Goal: Task Accomplishment & Management: Manage account settings

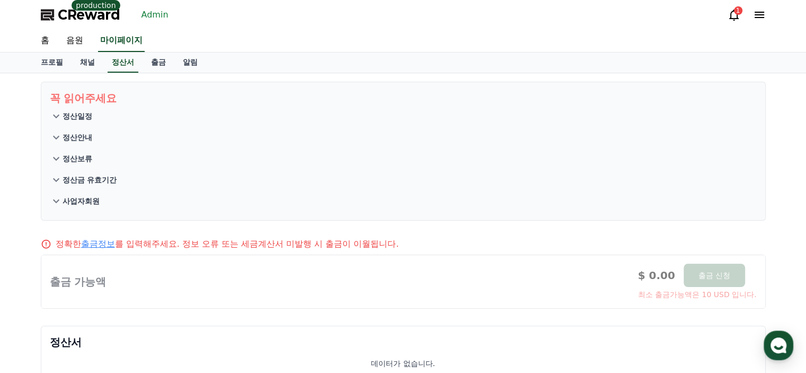
click at [151, 16] on link "Admin" at bounding box center [155, 14] width 36 height 17
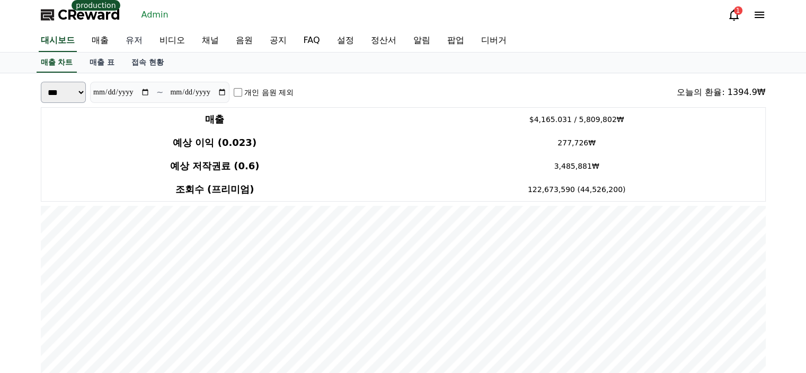
click at [136, 44] on link "유저" at bounding box center [134, 41] width 34 height 22
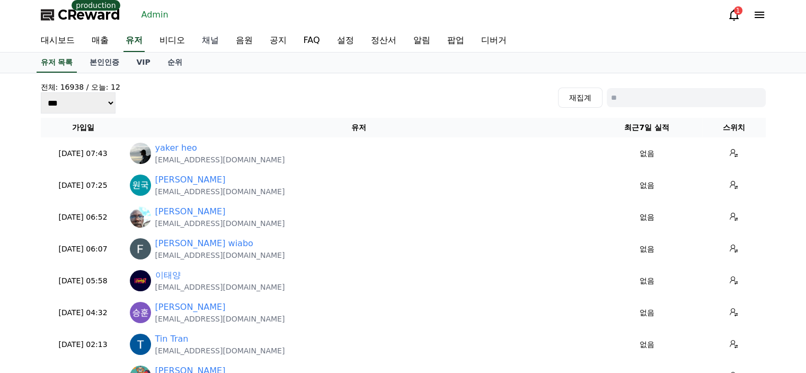
click at [205, 42] on link "채널" at bounding box center [211, 41] width 34 height 22
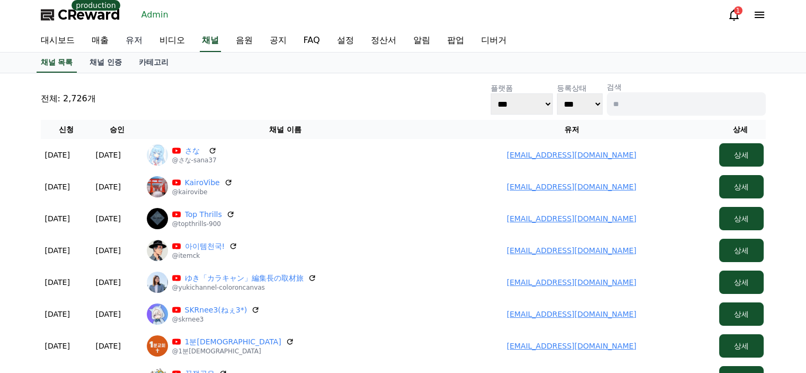
click at [144, 38] on link "유저" at bounding box center [134, 41] width 34 height 22
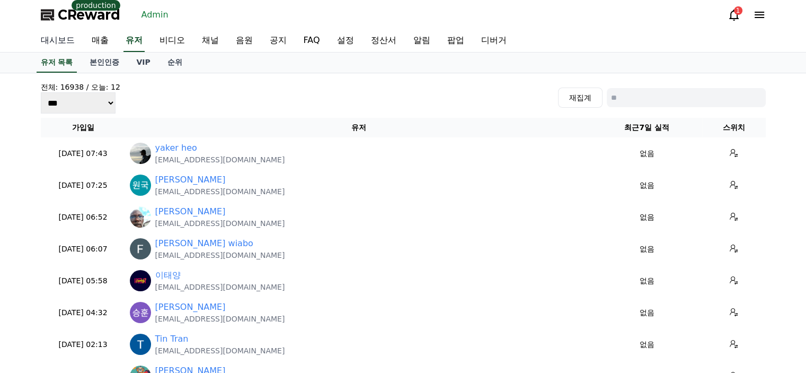
click at [51, 33] on link "대시보드" at bounding box center [57, 41] width 51 height 22
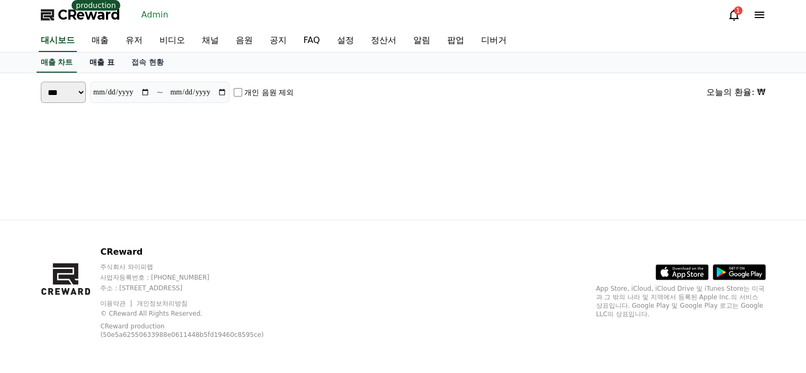
click at [96, 60] on link "매출 표" at bounding box center [102, 62] width 42 height 20
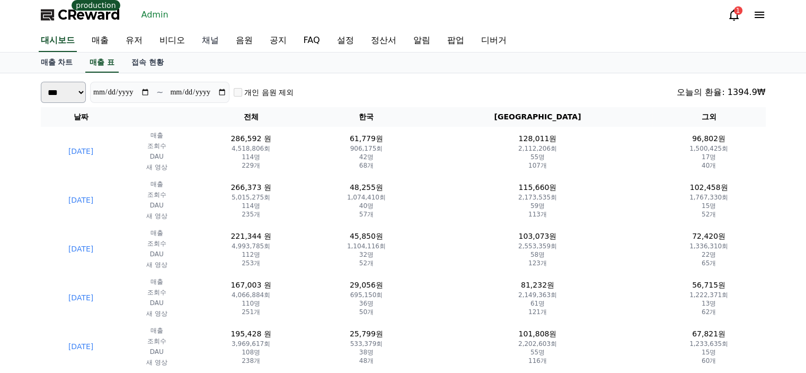
click at [208, 38] on link "채널" at bounding box center [211, 41] width 34 height 22
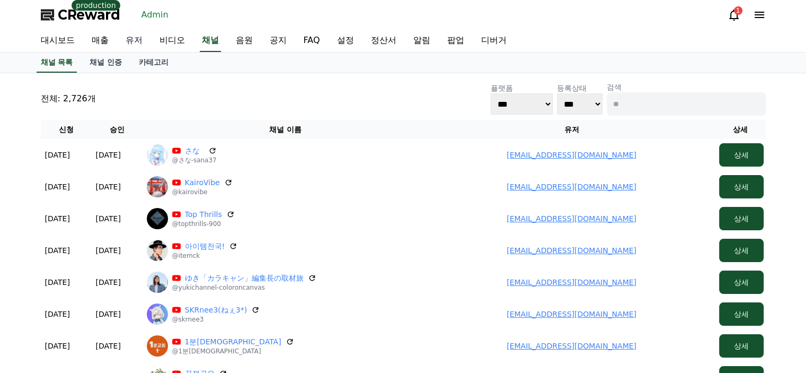
click at [121, 37] on link "유저" at bounding box center [134, 41] width 34 height 22
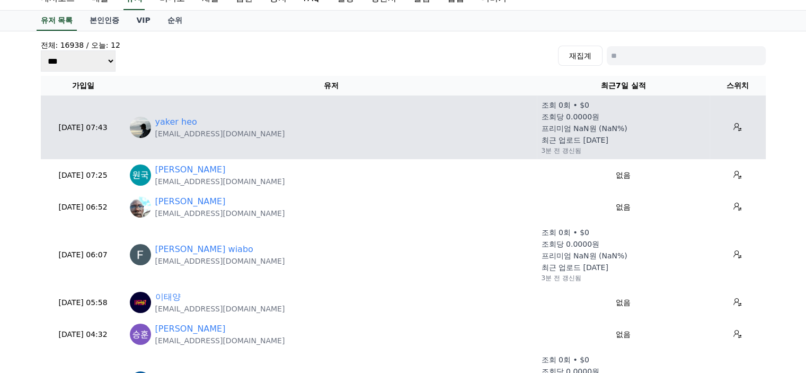
scroll to position [106, 0]
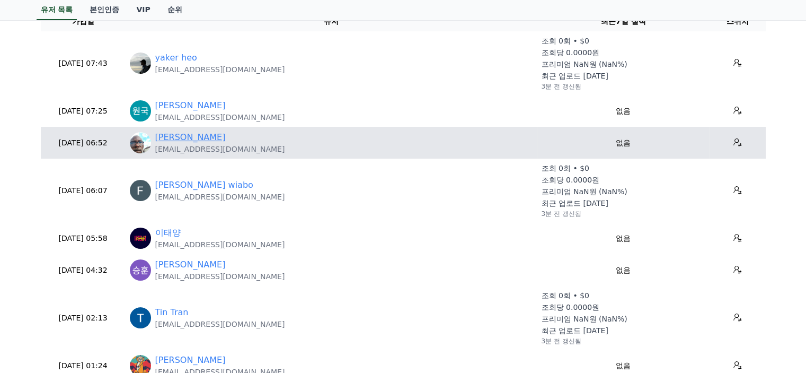
click at [206, 138] on link "Eugene Miles jr" at bounding box center [190, 137] width 71 height 13
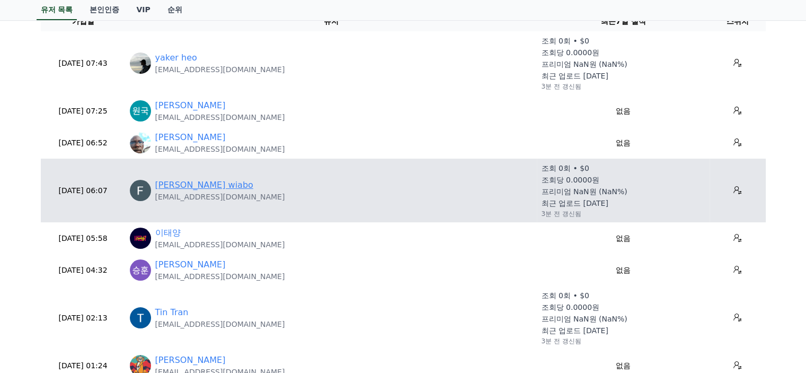
click at [222, 186] on link "Frederick seise wiabo" at bounding box center [204, 185] width 98 height 13
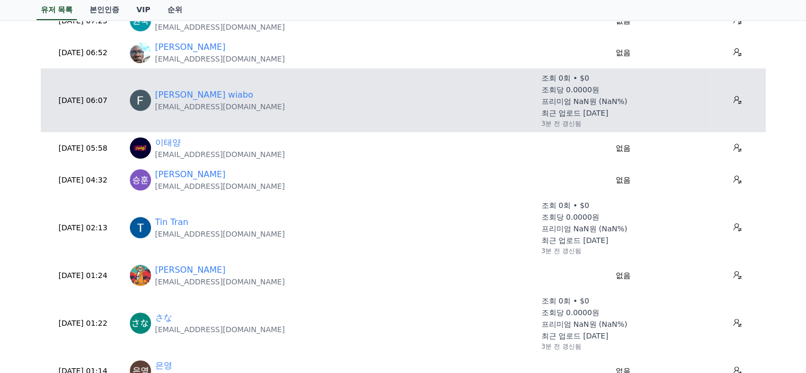
scroll to position [212, 0]
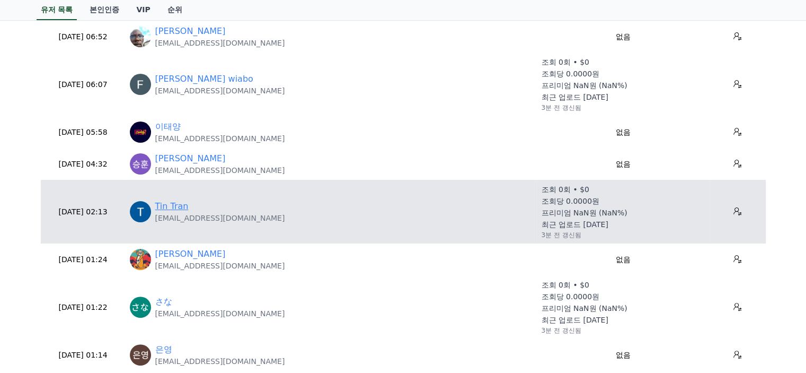
click at [176, 209] on link "Tin Tran" at bounding box center [171, 206] width 33 height 13
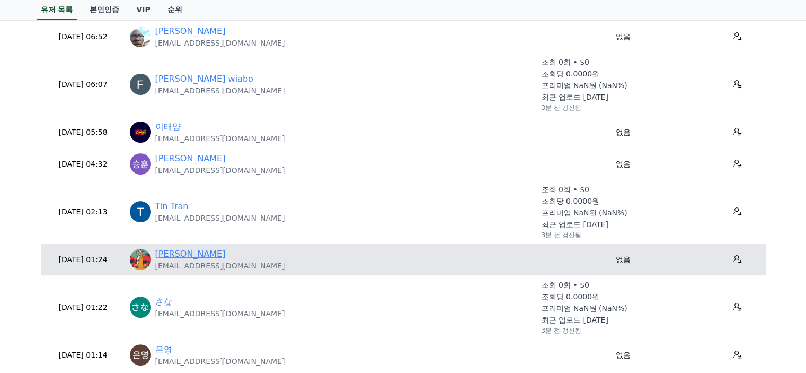
click at [201, 257] on link "Tamás Hideg" at bounding box center [190, 254] width 71 height 13
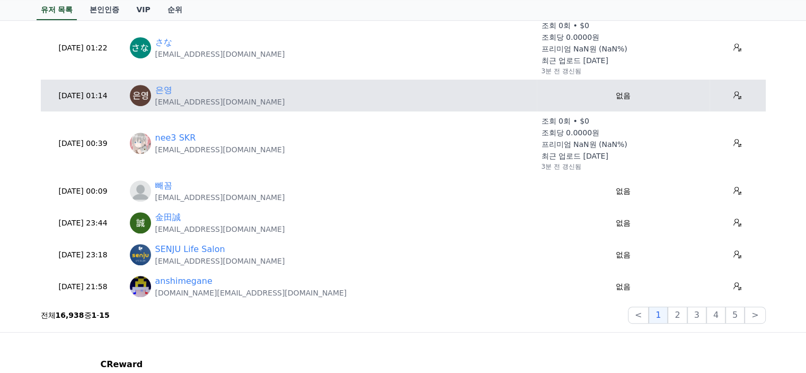
scroll to position [477, 0]
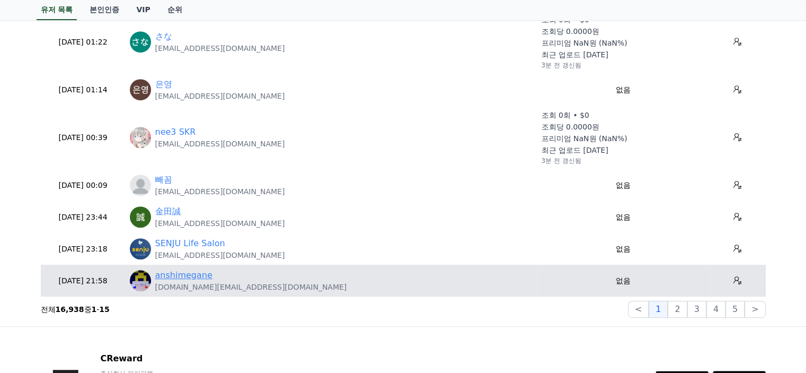
click at [192, 275] on link "anshimegane" at bounding box center [183, 275] width 57 height 13
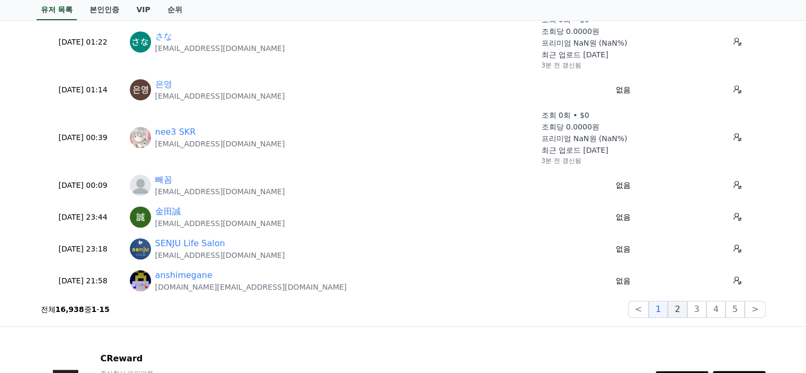
click at [686, 312] on button "2" at bounding box center [677, 309] width 19 height 17
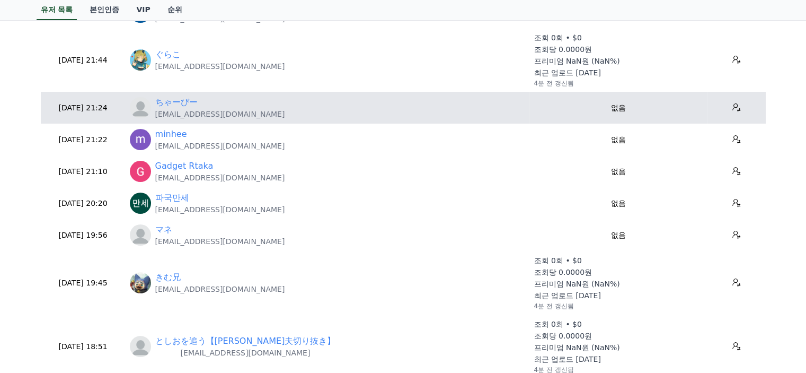
scroll to position [159, 0]
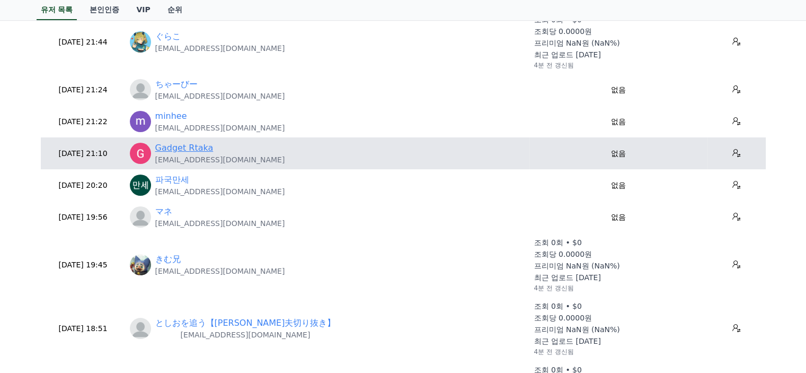
click at [199, 150] on link "Gadget Rtaka" at bounding box center [184, 148] width 58 height 13
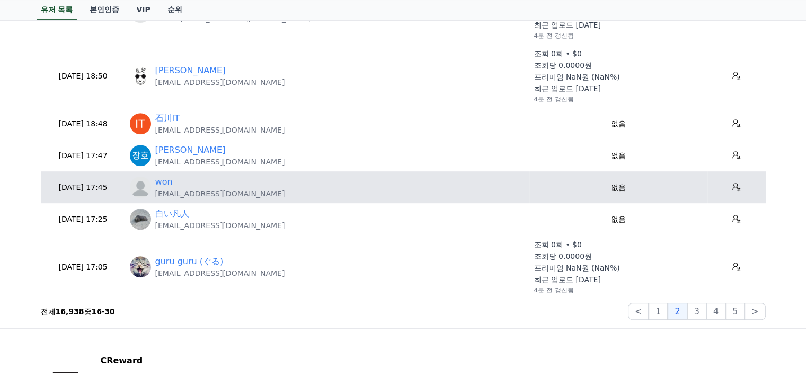
scroll to position [530, 0]
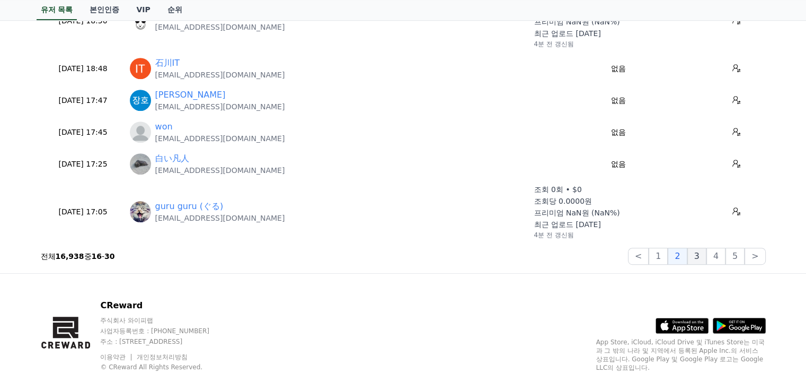
click at [704, 258] on button "3" at bounding box center [697, 256] width 19 height 17
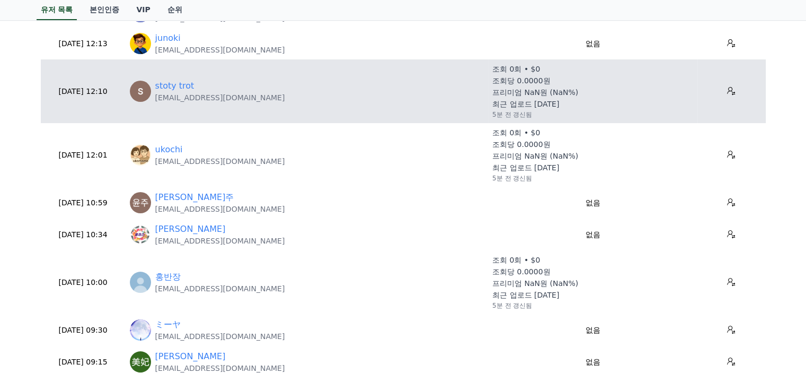
scroll to position [53, 0]
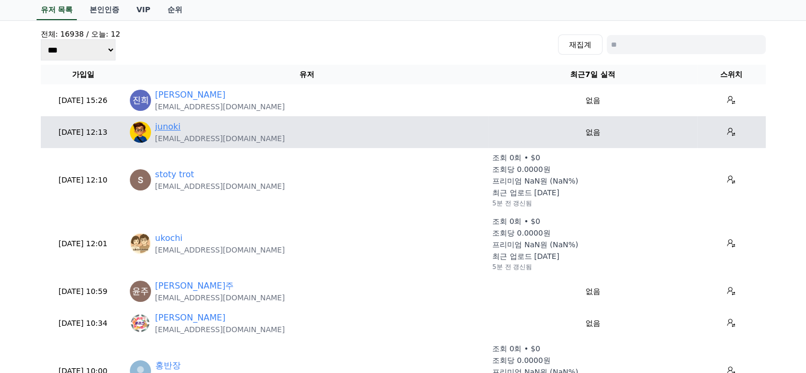
click at [169, 126] on link "junoki" at bounding box center [167, 126] width 25 height 13
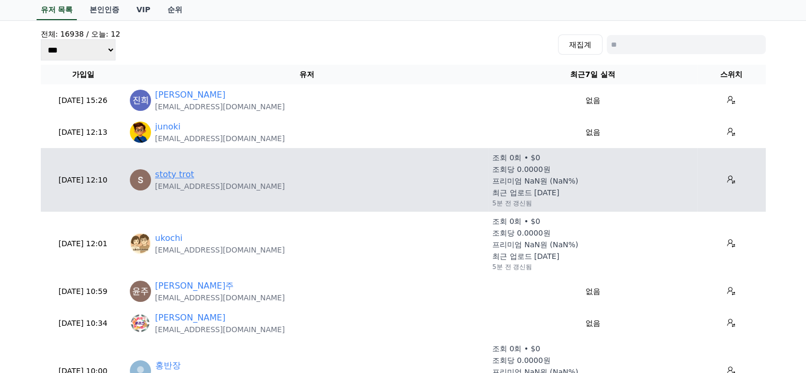
click at [179, 175] on link "stoty trot" at bounding box center [174, 174] width 39 height 13
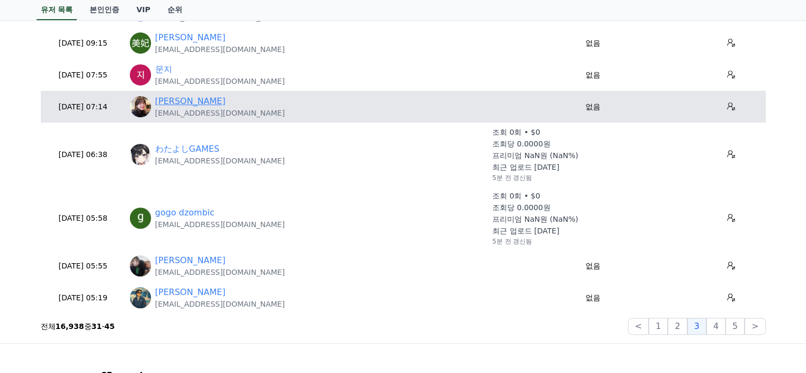
scroll to position [477, 0]
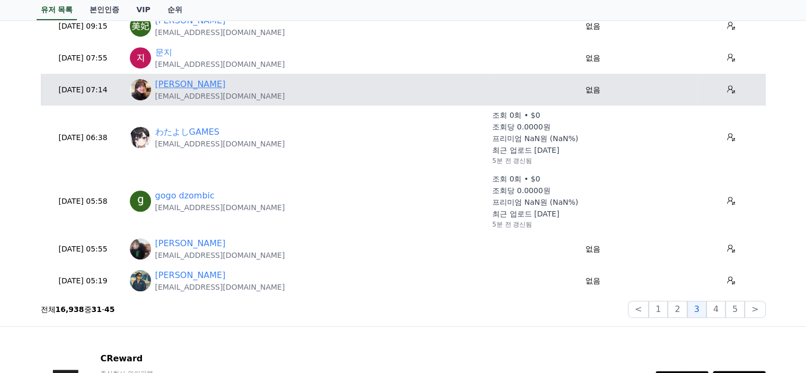
click at [195, 192] on link "gogo dzombic" at bounding box center [184, 195] width 59 height 13
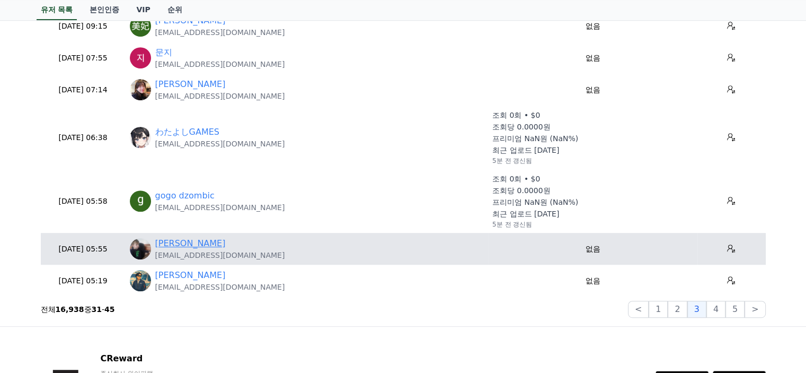
click at [196, 245] on link "goran dzombic" at bounding box center [190, 243] width 71 height 13
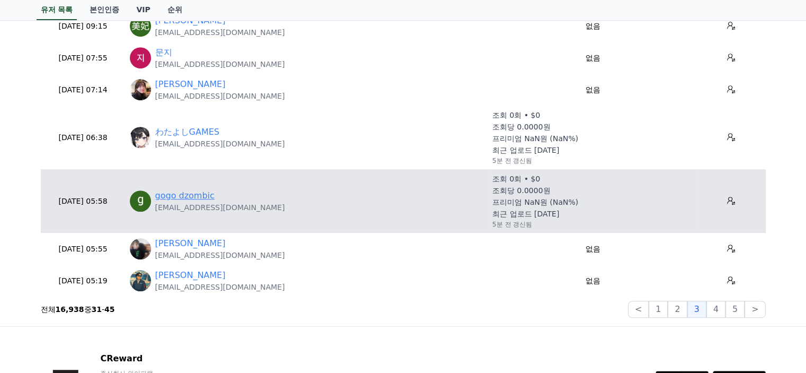
click at [186, 194] on link "gogo dzombic" at bounding box center [184, 195] width 59 height 13
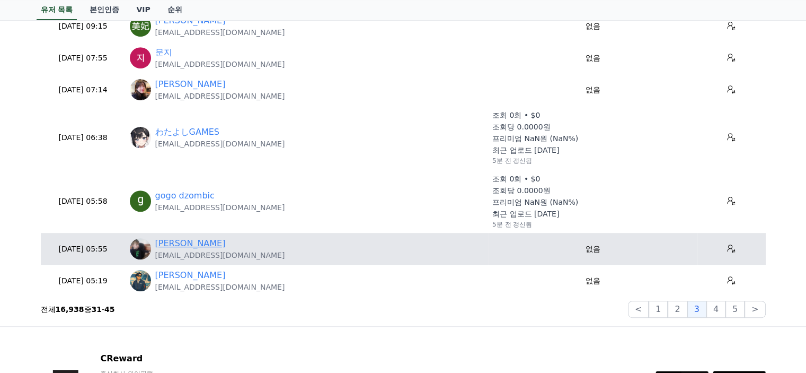
click at [185, 240] on link "goran dzombic" at bounding box center [190, 243] width 71 height 13
click at [182, 256] on p "goran8700@gmail.com" at bounding box center [220, 255] width 130 height 11
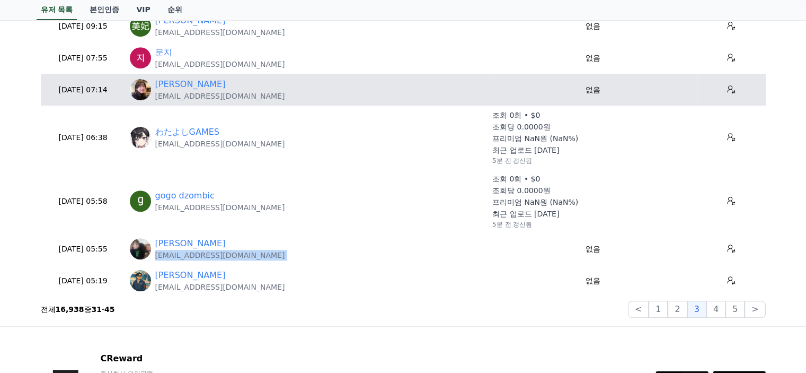
copy tr "goran8700@gmail.com"
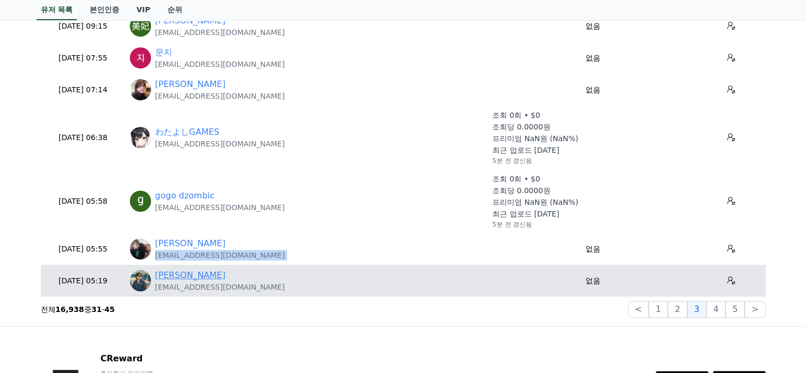
click at [168, 273] on link "Leon" at bounding box center [190, 275] width 71 height 13
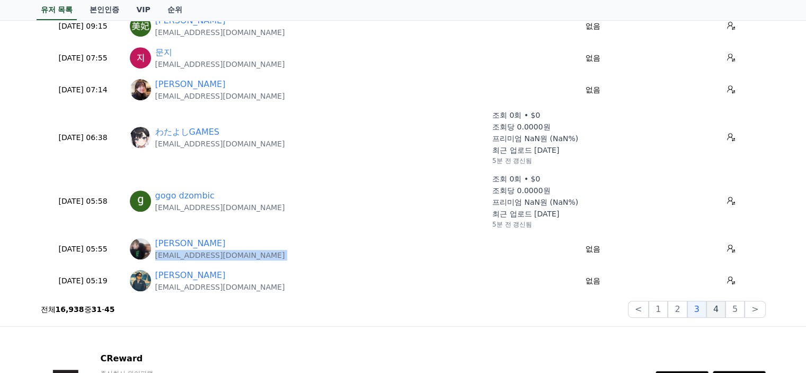
click at [723, 313] on button "4" at bounding box center [716, 309] width 19 height 17
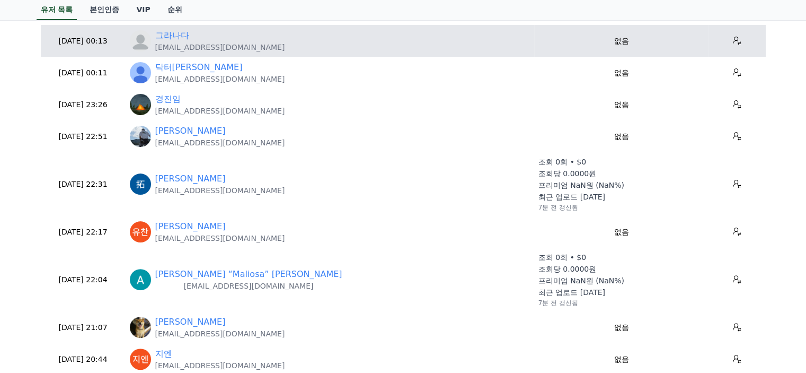
scroll to position [265, 0]
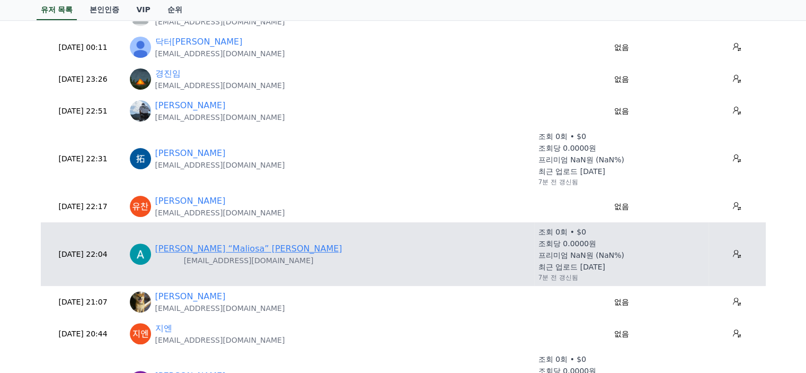
click at [207, 245] on link "Anna “Maliosa” Rosa" at bounding box center [248, 248] width 187 height 13
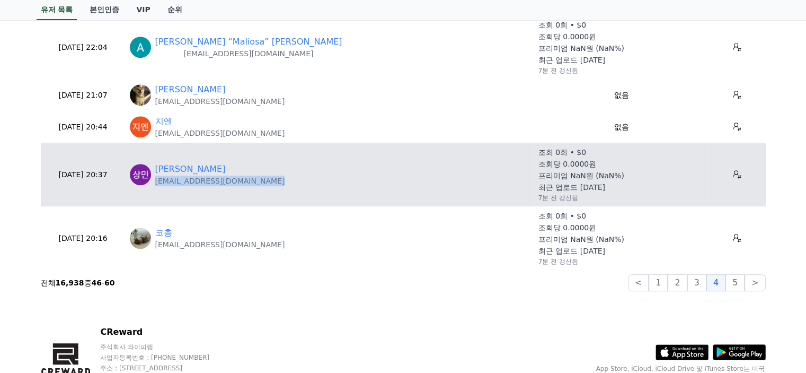
scroll to position [477, 0]
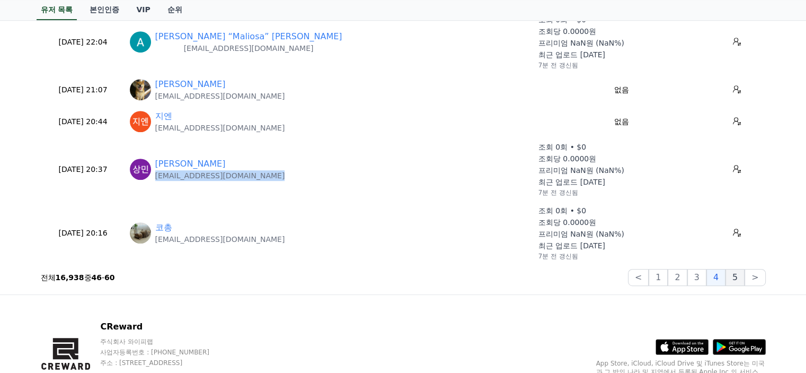
click at [735, 277] on button "5" at bounding box center [735, 277] width 19 height 17
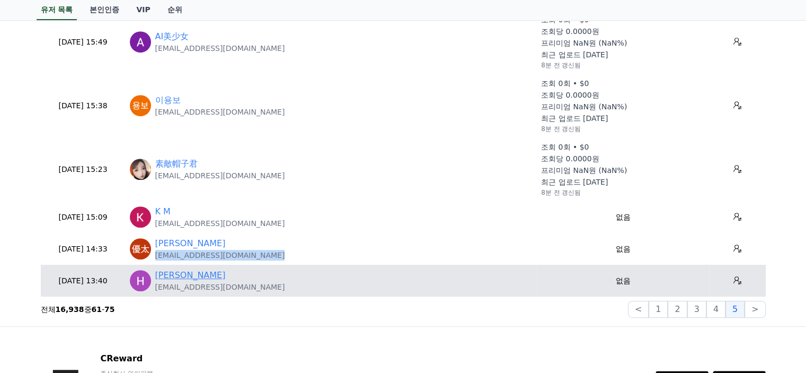
click at [187, 271] on link "Henry Kim" at bounding box center [190, 275] width 71 height 13
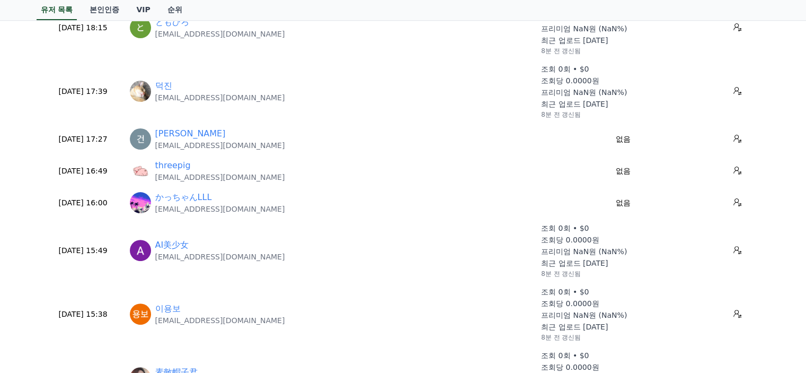
scroll to position [212, 0]
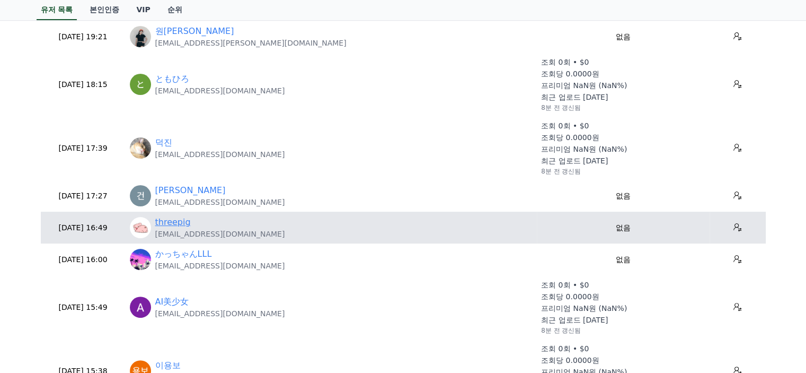
click at [164, 224] on link "threepig" at bounding box center [173, 222] width 36 height 13
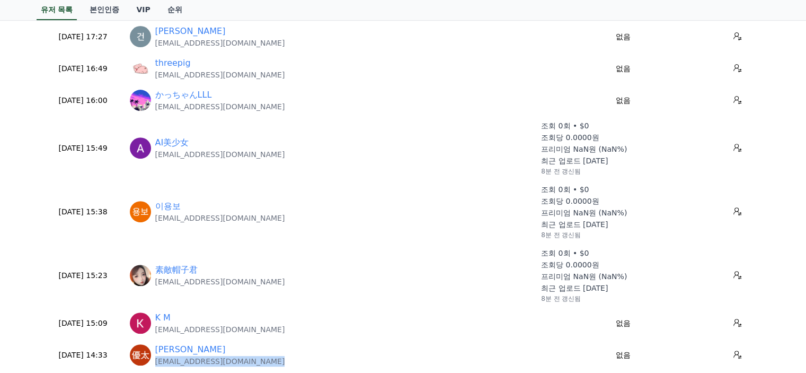
scroll to position [530, 0]
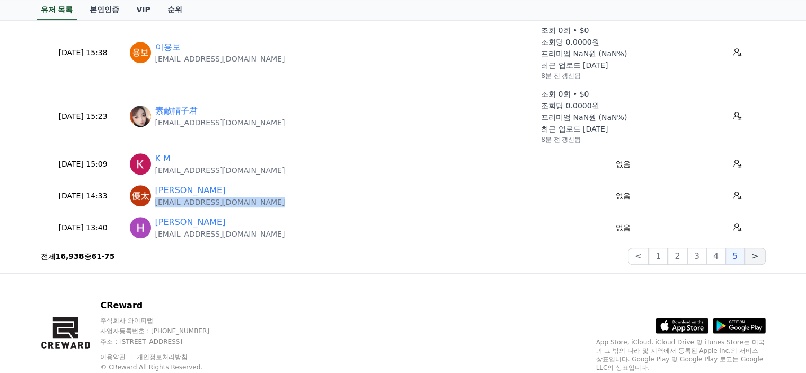
click at [759, 260] on button ">" at bounding box center [755, 256] width 21 height 17
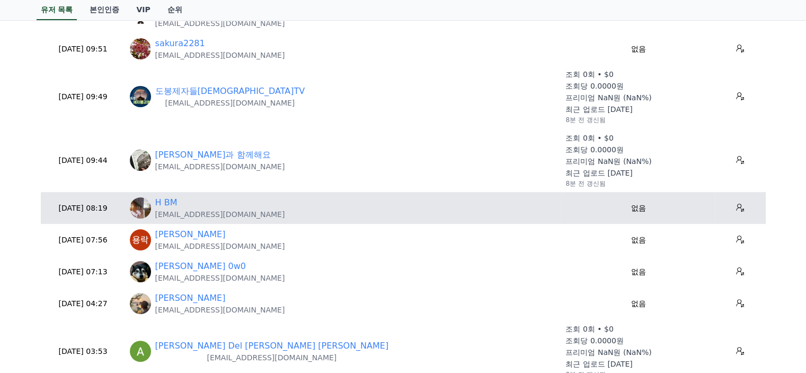
scroll to position [265, 0]
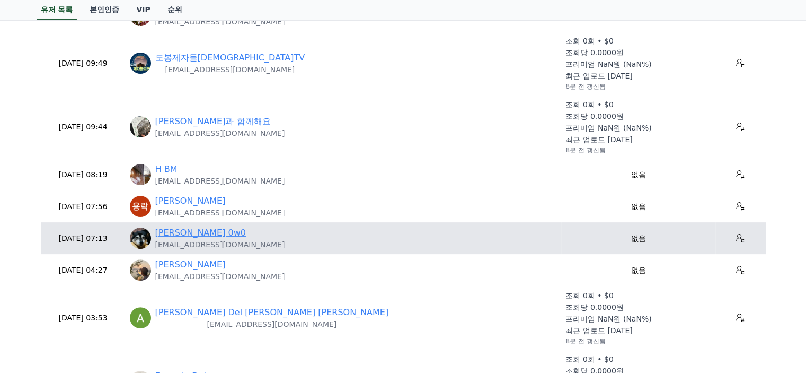
click at [176, 233] on link "Mary 0w0" at bounding box center [200, 232] width 91 height 13
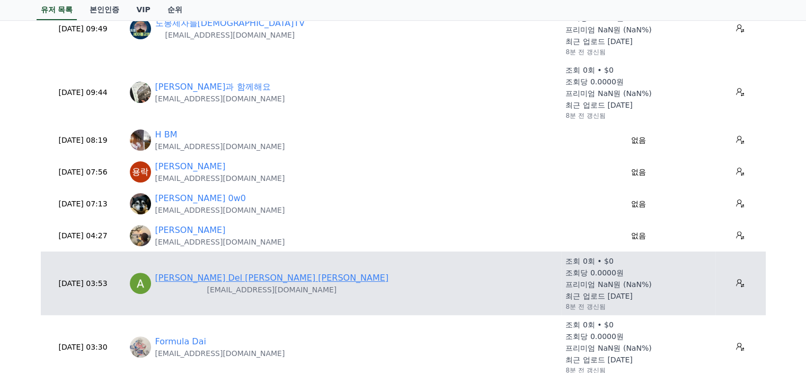
scroll to position [318, 0]
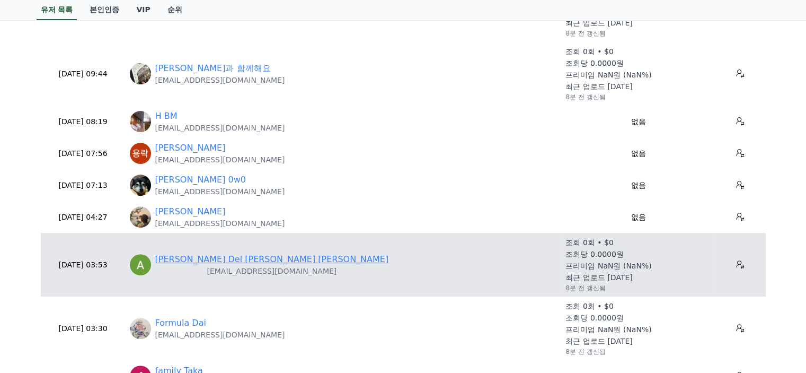
click at [246, 262] on link "Alejandro Del valle Fernández" at bounding box center [272, 259] width 234 height 13
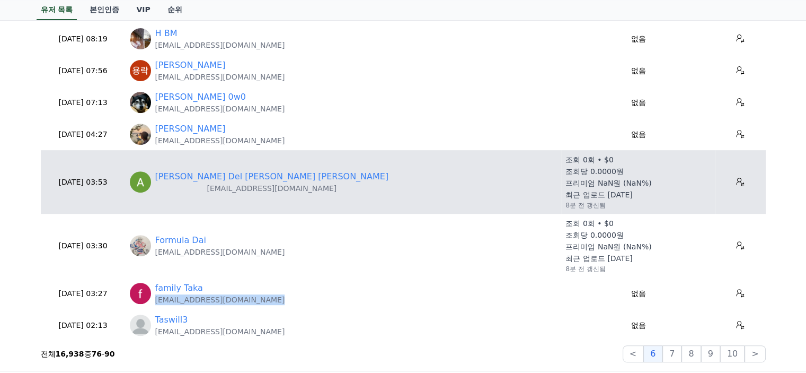
scroll to position [424, 0]
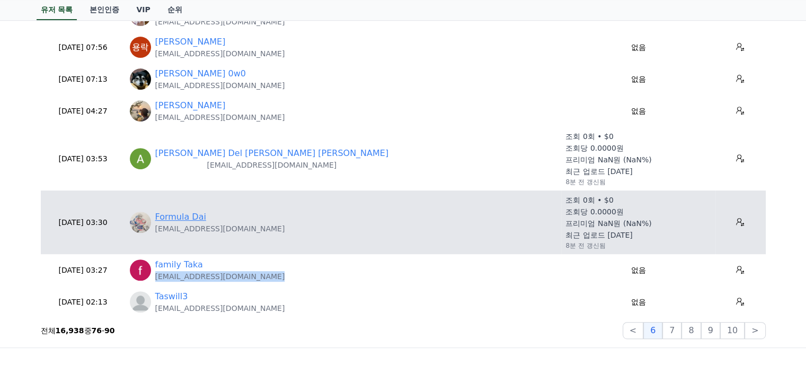
click at [190, 217] on link "Formula Dai" at bounding box center [180, 216] width 51 height 13
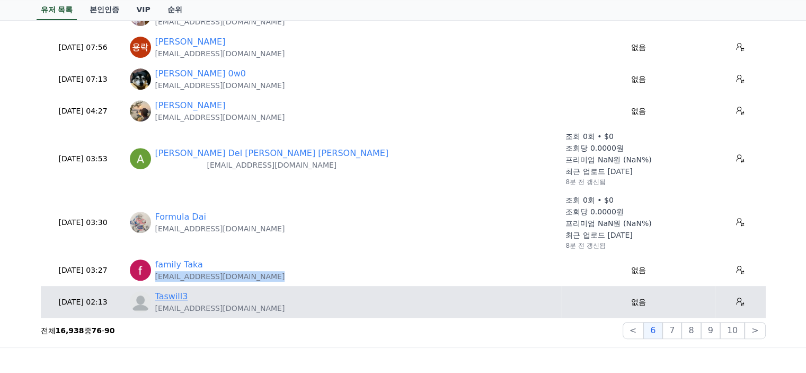
click at [172, 294] on link "Taswill3" at bounding box center [171, 296] width 33 height 13
click at [178, 303] on p "[EMAIL_ADDRESS][DOMAIN_NAME]" at bounding box center [220, 308] width 130 height 11
click at [179, 299] on link "Taswill3" at bounding box center [171, 296] width 33 height 13
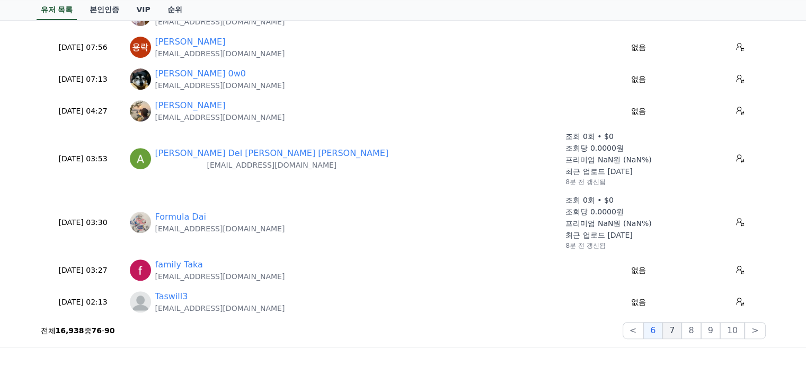
click at [680, 335] on button "7" at bounding box center [672, 330] width 19 height 17
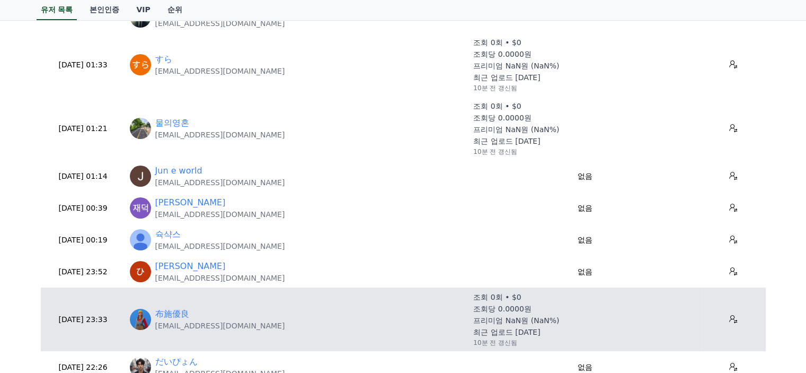
scroll to position [0, 0]
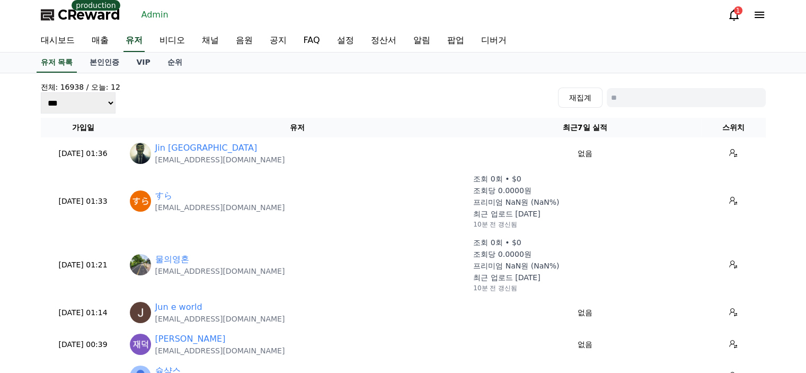
click at [215, 92] on div "전체: 16938 / 오늘: 12 *** *** *** 재집계" at bounding box center [403, 98] width 725 height 32
click at [55, 65] on link "유저 목록" at bounding box center [57, 62] width 41 height 20
click at [146, 44] on div "대시보드 매출 유저 비디오 채널 음원 공지 FAQ 설정 정산서 알림 팝업 디버거" at bounding box center [403, 41] width 742 height 22
click at [64, 46] on link "대시보드" at bounding box center [57, 41] width 51 height 22
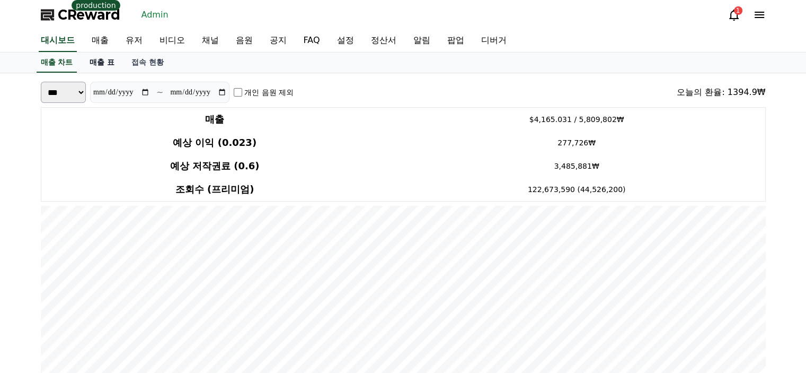
click at [95, 67] on link "매출 표" at bounding box center [102, 62] width 42 height 20
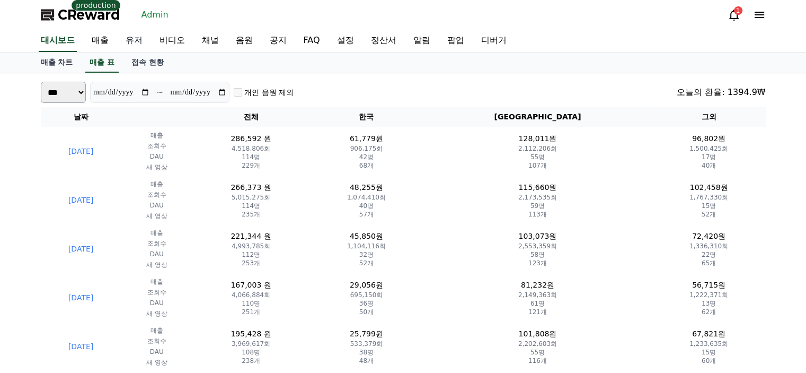
click at [137, 40] on link "유저" at bounding box center [134, 41] width 34 height 22
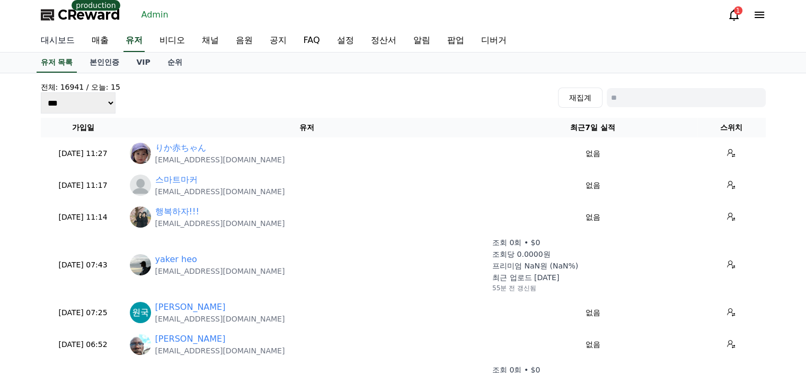
click at [54, 41] on link "대시보드" at bounding box center [57, 41] width 51 height 22
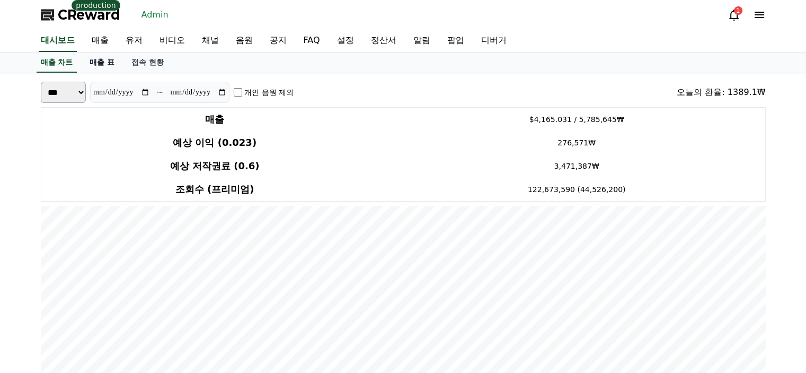
click at [107, 59] on link "매출 표" at bounding box center [102, 62] width 42 height 20
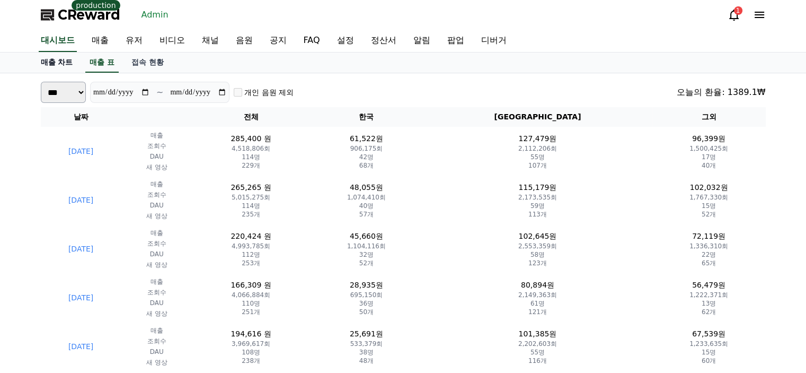
click at [60, 60] on link "매출 차트" at bounding box center [56, 62] width 49 height 20
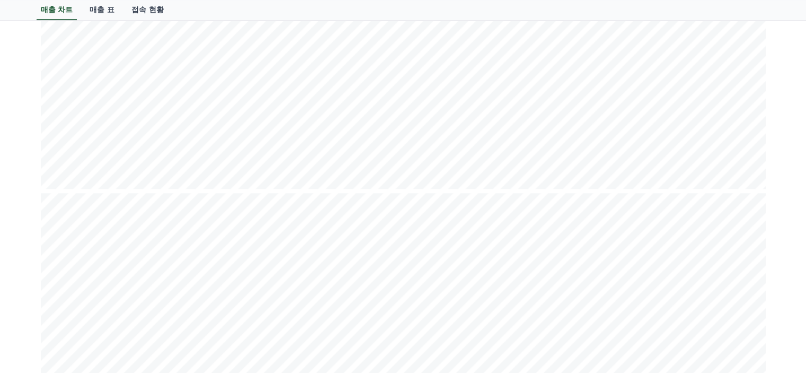
scroll to position [1326, 0]
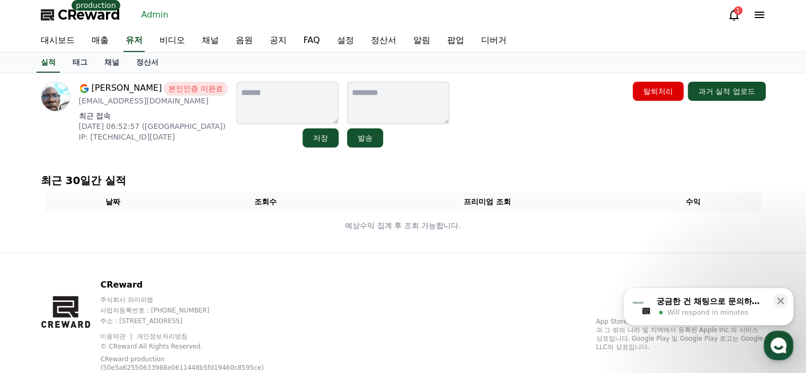
click at [148, 103] on p "[EMAIL_ADDRESS][DOMAIN_NAME]" at bounding box center [153, 100] width 149 height 11
copy div "[EMAIL_ADDRESS][DOMAIN_NAME]"
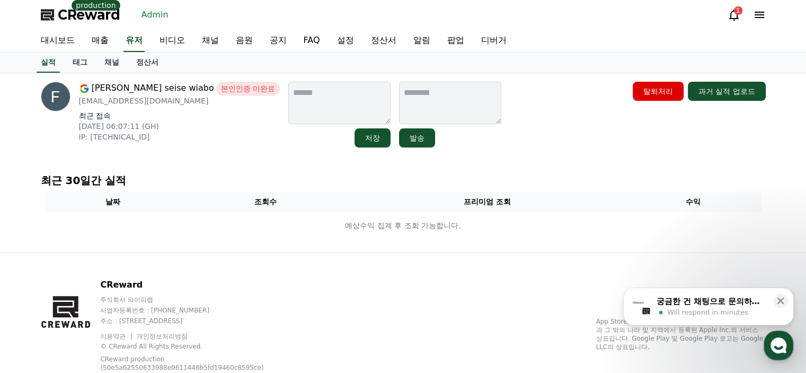
click at [170, 100] on p "grandempireheadlines@gmail.com" at bounding box center [179, 100] width 201 height 11
copy div "grandempireheadlines@gmail.com"
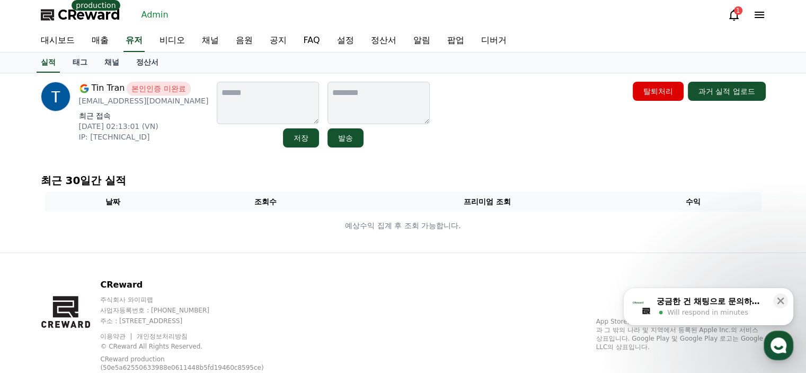
click at [144, 100] on p "trantin09011989@gmail.com" at bounding box center [144, 100] width 130 height 11
click at [144, 100] on p "[EMAIL_ADDRESS][DOMAIN_NAME]" at bounding box center [144, 100] width 130 height 11
copy div "trantin09011989@gmail.com"
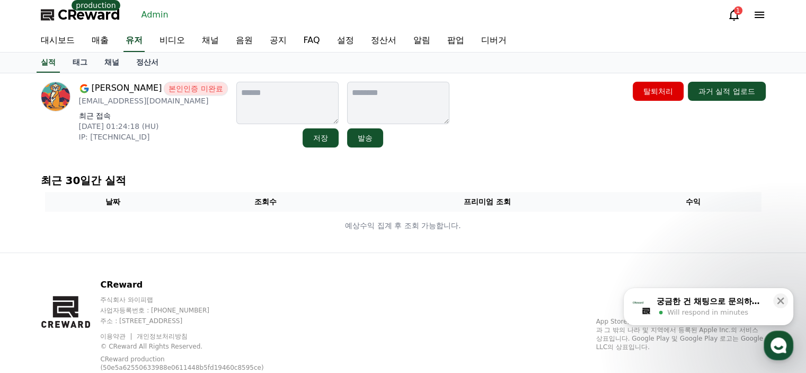
click at [140, 100] on p "[EMAIL_ADDRESS][DOMAIN_NAME]" at bounding box center [153, 100] width 149 height 11
copy div "[EMAIL_ADDRESS][DOMAIN_NAME]"
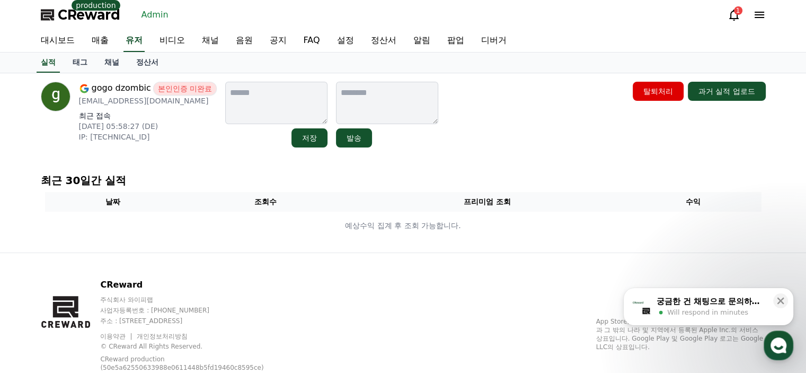
click at [136, 100] on p "gogodzombic@gmail.com" at bounding box center [148, 100] width 138 height 11
copy div "gogodzombic@gmail.com"
click at [114, 65] on link "채널" at bounding box center [112, 62] width 32 height 20
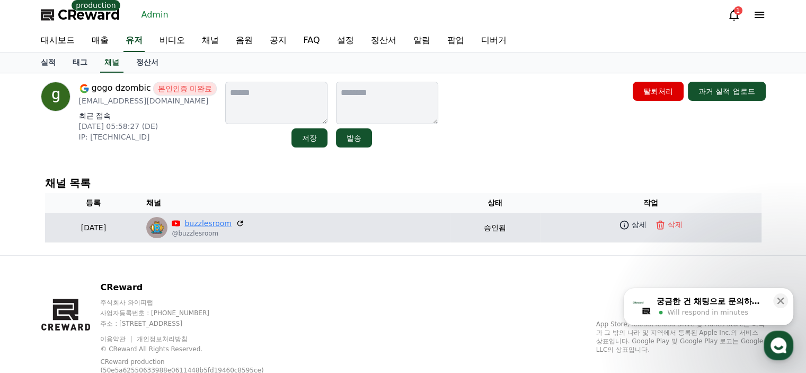
click at [231, 221] on link "buzzlesroom" at bounding box center [208, 223] width 47 height 11
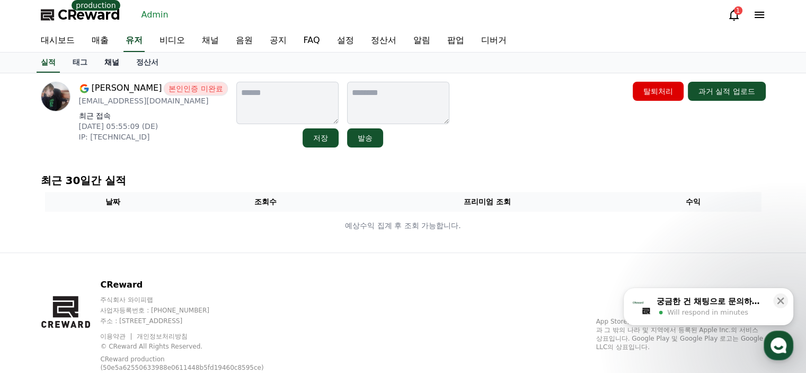
click at [112, 62] on link "채널" at bounding box center [112, 62] width 32 height 20
click at [130, 102] on p "[EMAIL_ADDRESS][DOMAIN_NAME]" at bounding box center [153, 100] width 149 height 11
copy div "[EMAIL_ADDRESS][DOMAIN_NAME]"
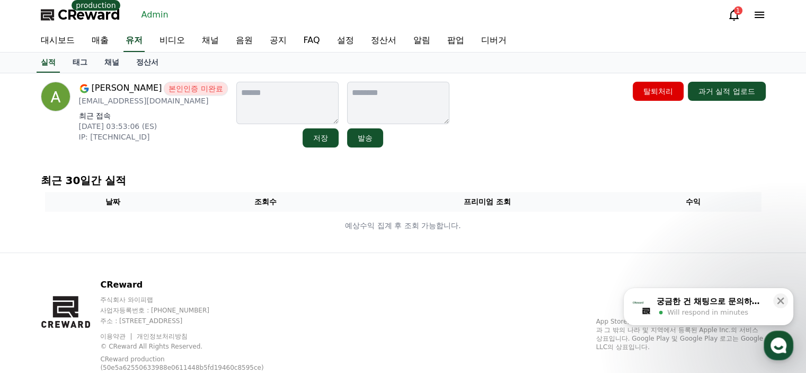
click at [154, 99] on p "delvallebros58@gmail.com" at bounding box center [153, 100] width 149 height 11
copy div "delvallebros58@gmail.com"
click at [124, 65] on link "채널" at bounding box center [112, 62] width 32 height 20
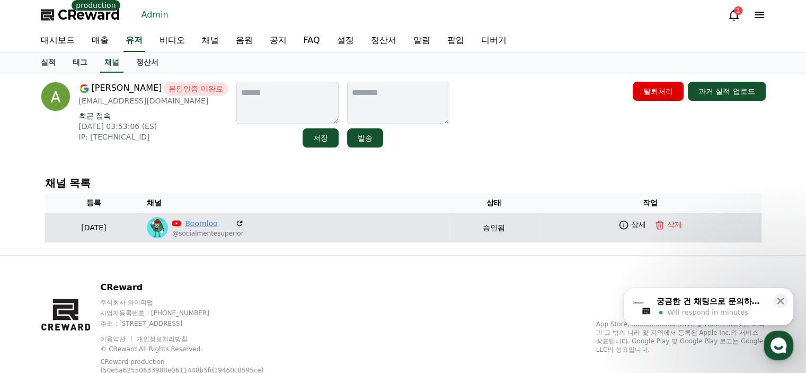
click at [231, 218] on link "Boomloo" at bounding box center [208, 223] width 46 height 11
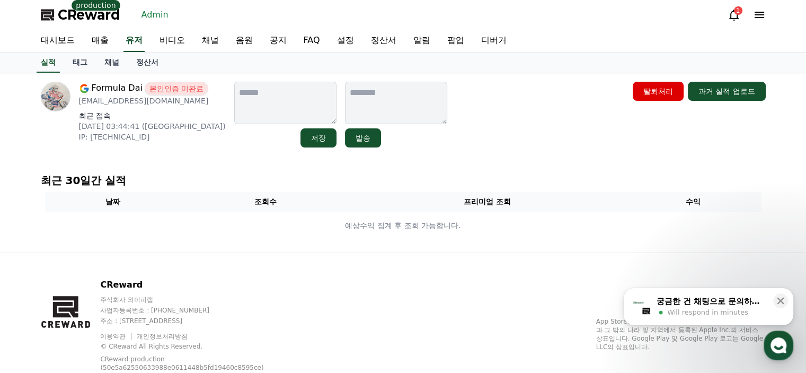
click at [137, 106] on div "Formula Dai 본인인증 미완료 [EMAIL_ADDRESS][DOMAIN_NAME] 최근 접속 [DATE] 03:44:41 ([GEOGR…" at bounding box center [152, 115] width 147 height 66
copy div "[EMAIL_ADDRESS][DOMAIN_NAME]"
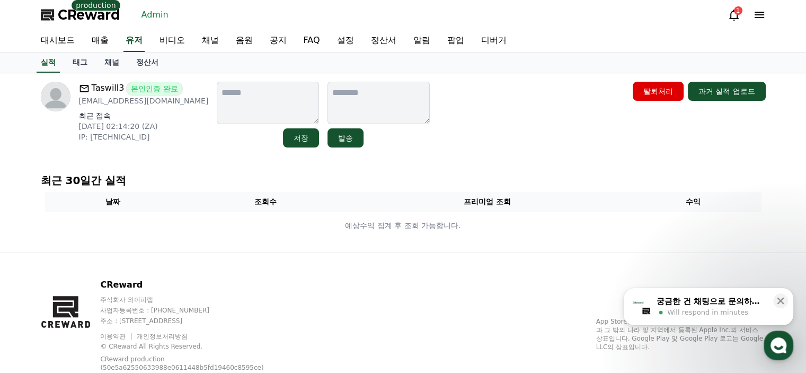
click at [157, 102] on p "[EMAIL_ADDRESS][DOMAIN_NAME]" at bounding box center [144, 100] width 130 height 11
copy div "[EMAIL_ADDRESS][DOMAIN_NAME]"
